Goal: Check status: Check status

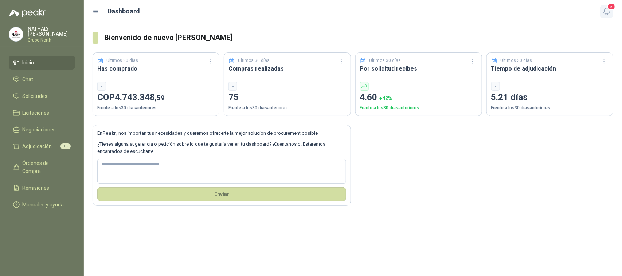
click at [608, 10] on icon "button" at bounding box center [606, 11] width 9 height 9
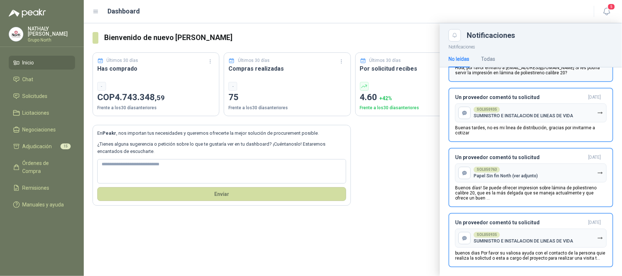
scroll to position [95, 0]
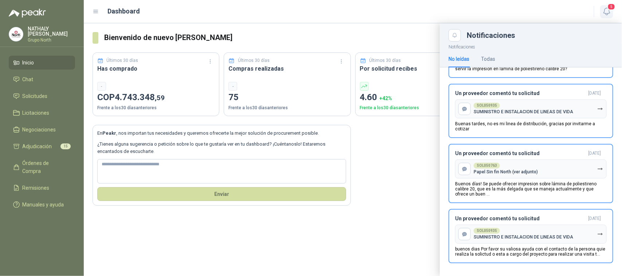
click at [609, 11] on icon "button" at bounding box center [606, 11] width 9 height 9
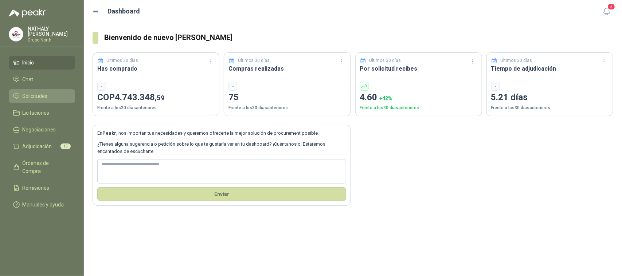
click at [33, 93] on span "Solicitudes" at bounding box center [35, 96] width 25 height 8
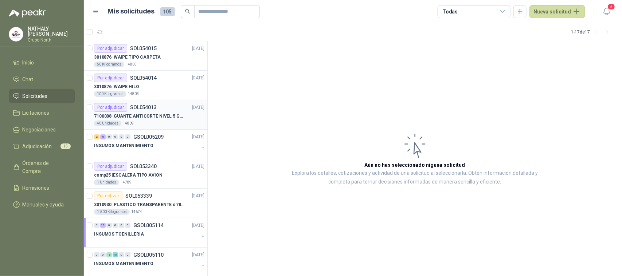
click at [143, 121] on div "40 Unidades 14809" at bounding box center [149, 124] width 110 height 6
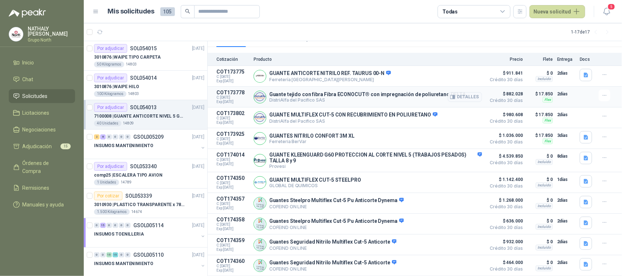
scroll to position [118, 0]
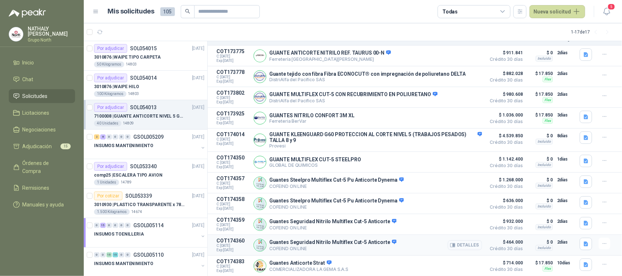
click at [461, 246] on button "Detalles" at bounding box center [465, 245] width 34 height 10
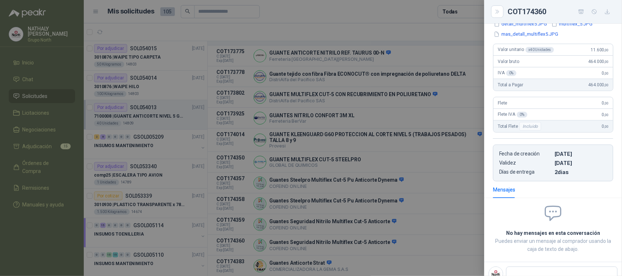
scroll to position [93, 0]
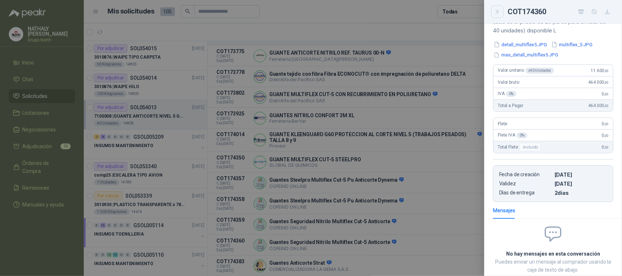
click at [496, 12] on icon "Close" at bounding box center [497, 12] width 6 height 6
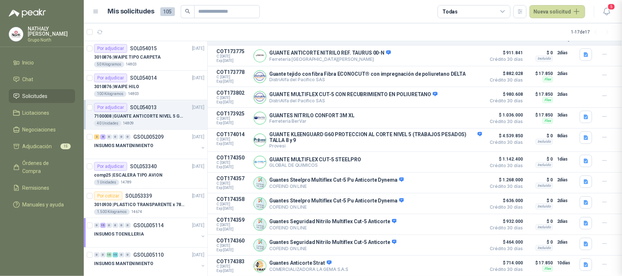
scroll to position [142, 0]
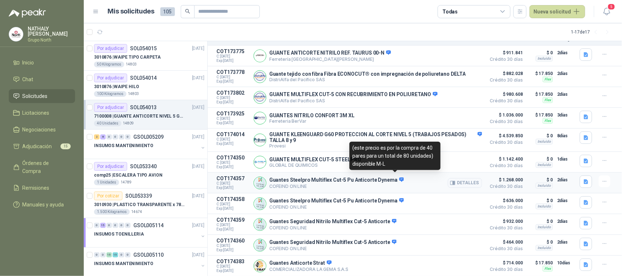
click at [397, 178] on span at bounding box center [400, 180] width 7 height 7
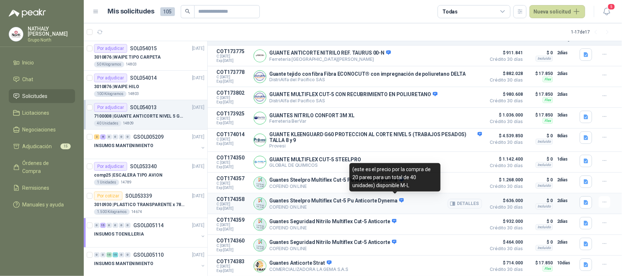
click at [399, 198] on icon at bounding box center [401, 200] width 5 height 4
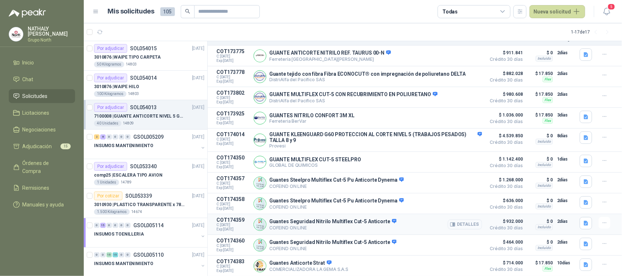
click at [463, 223] on button "Detalles" at bounding box center [465, 225] width 34 height 10
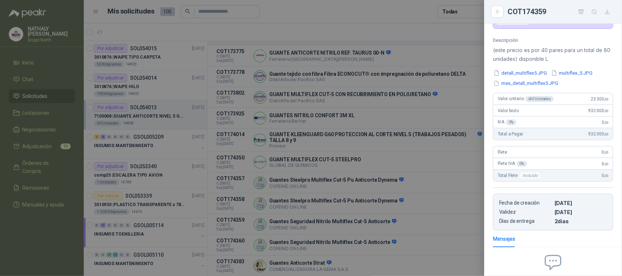
scroll to position [51, 0]
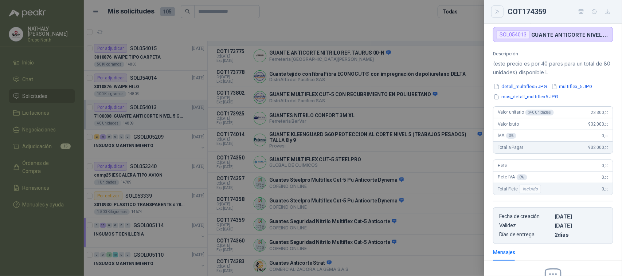
click at [499, 14] on icon "Close" at bounding box center [497, 12] width 6 height 6
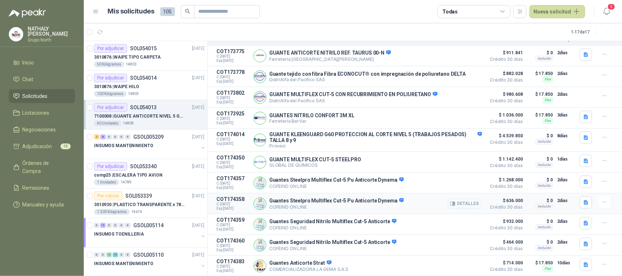
click at [469, 202] on button "Detalles" at bounding box center [465, 204] width 34 height 10
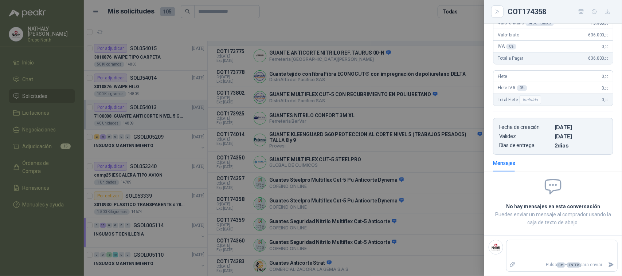
scroll to position [97, 0]
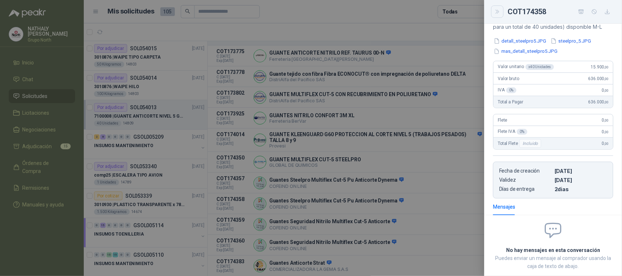
click at [496, 11] on icon "Close" at bounding box center [497, 12] width 6 height 6
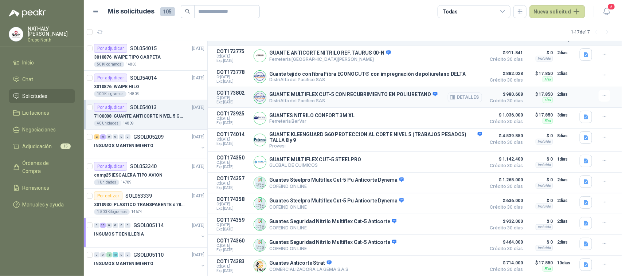
click at [456, 93] on button "Detalles" at bounding box center [465, 98] width 34 height 10
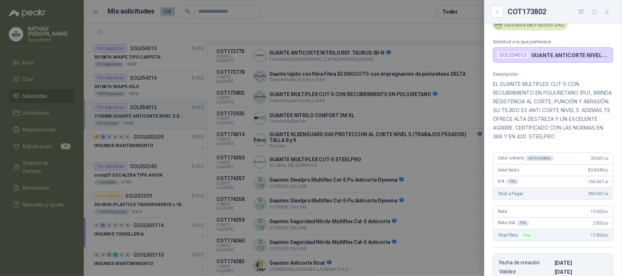
scroll to position [0, 0]
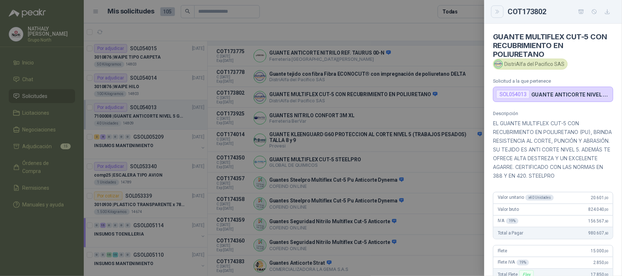
click at [496, 13] on icon "Close" at bounding box center [496, 12] width 3 height 4
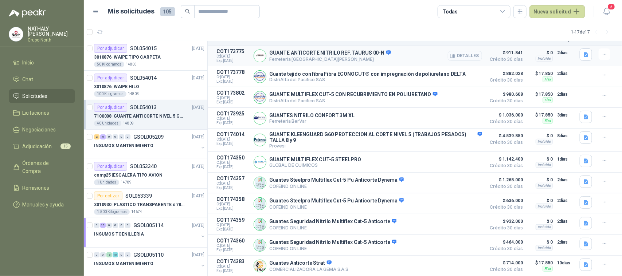
click at [470, 52] on button "Detalles" at bounding box center [465, 56] width 34 height 10
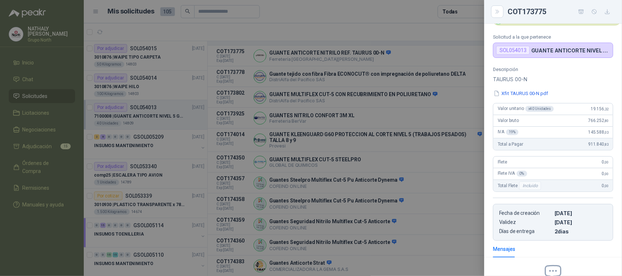
scroll to position [32, 0]
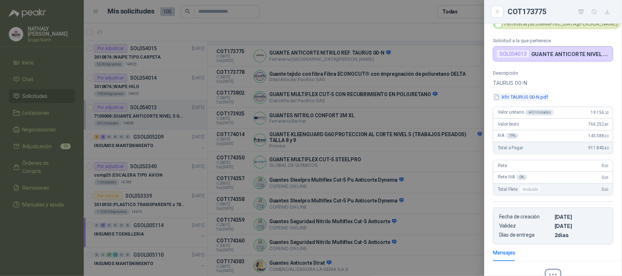
click at [518, 98] on button "Xfit TAURUS 00-N.pdf" at bounding box center [521, 97] width 56 height 8
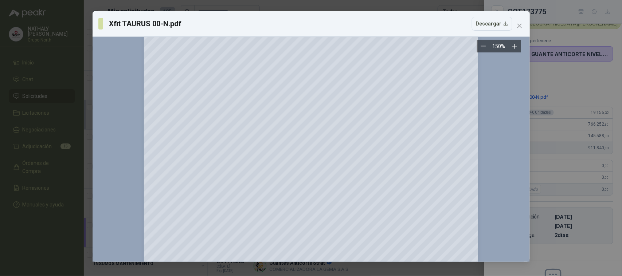
scroll to position [219, 0]
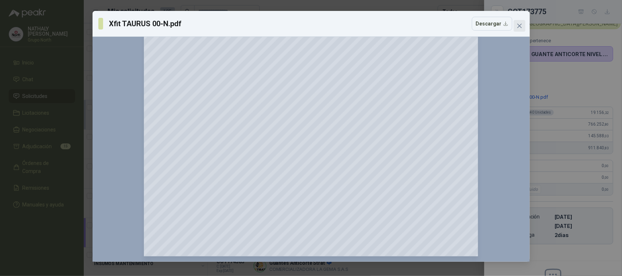
click at [519, 24] on icon "close" at bounding box center [519, 26] width 6 height 6
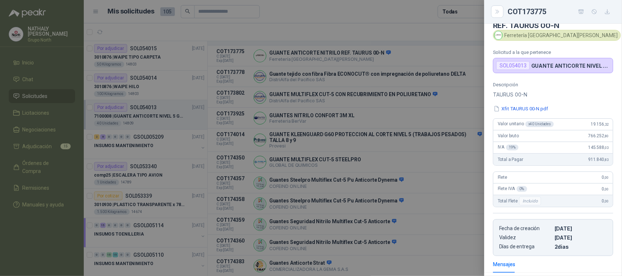
scroll to position [0, 0]
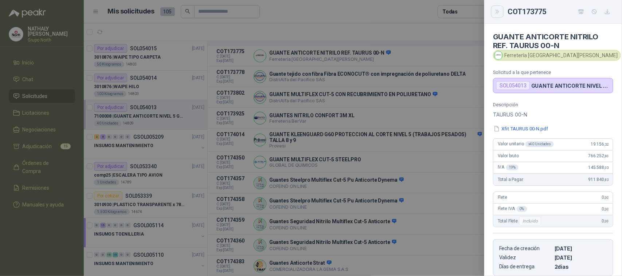
click at [498, 11] on icon "Close" at bounding box center [497, 12] width 6 height 6
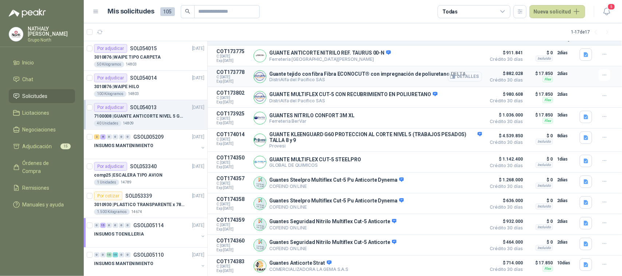
click at [463, 73] on button "Detalles" at bounding box center [465, 77] width 34 height 10
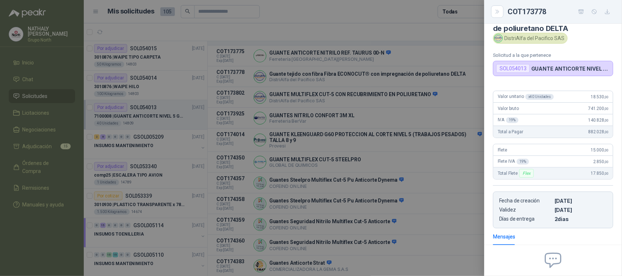
scroll to position [10, 0]
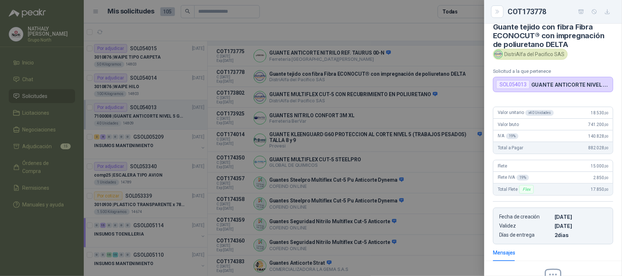
click at [512, 86] on div "SOL054013" at bounding box center [513, 84] width 34 height 9
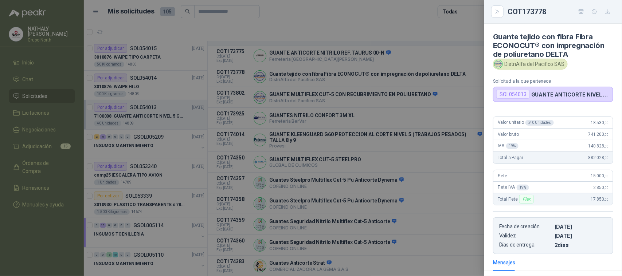
click at [405, 23] on div at bounding box center [311, 138] width 622 height 276
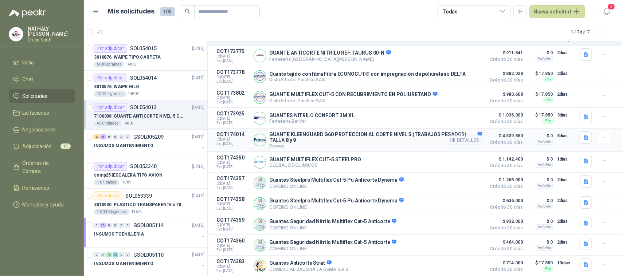
click at [468, 135] on button "Detalles" at bounding box center [465, 140] width 34 height 10
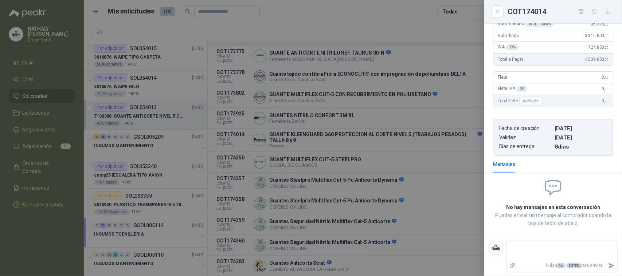
scroll to position [95, 0]
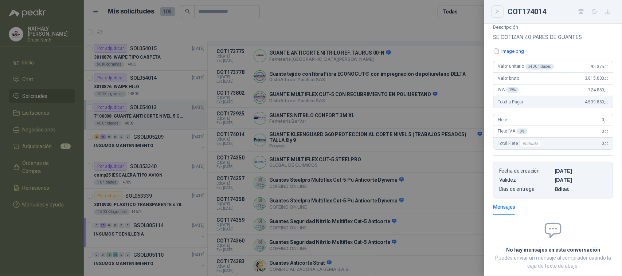
click at [500, 15] on button "Close" at bounding box center [497, 11] width 12 height 12
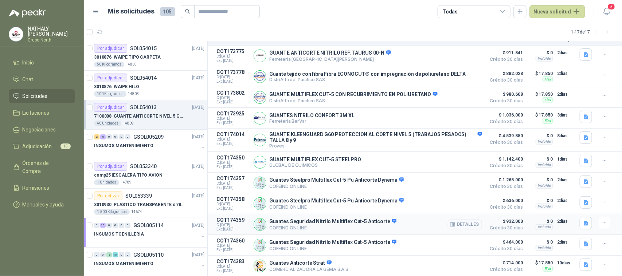
click at [458, 222] on button "Detalles" at bounding box center [465, 225] width 34 height 10
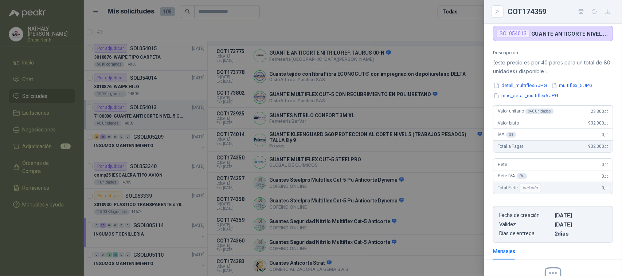
scroll to position [51, 0]
click at [498, 15] on button "Close" at bounding box center [497, 11] width 12 height 12
